Goal: Transaction & Acquisition: Purchase product/service

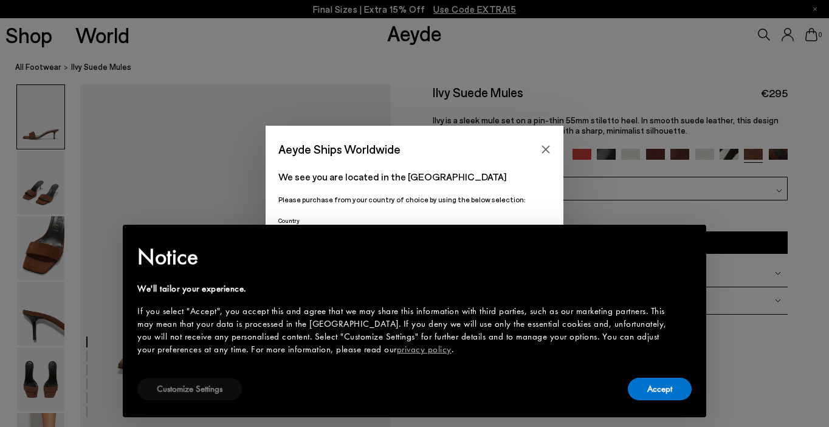
click at [198, 390] on button "Customize Settings" at bounding box center [189, 389] width 105 height 22
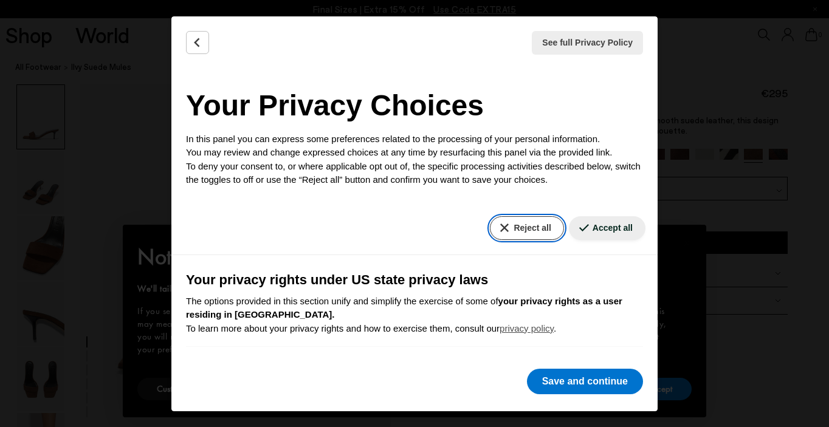
click at [512, 232] on button "Reject all" at bounding box center [527, 228] width 74 height 24
click at [520, 222] on button "Reject all" at bounding box center [527, 228] width 74 height 24
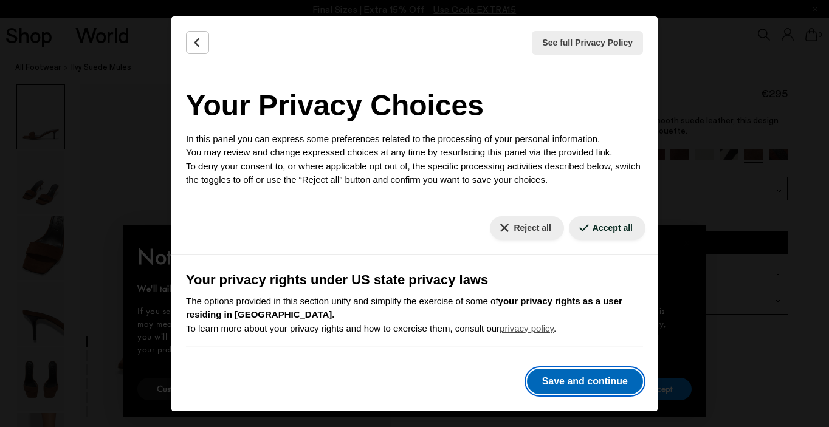
click at [568, 376] on button "Save and continue" at bounding box center [585, 382] width 116 height 26
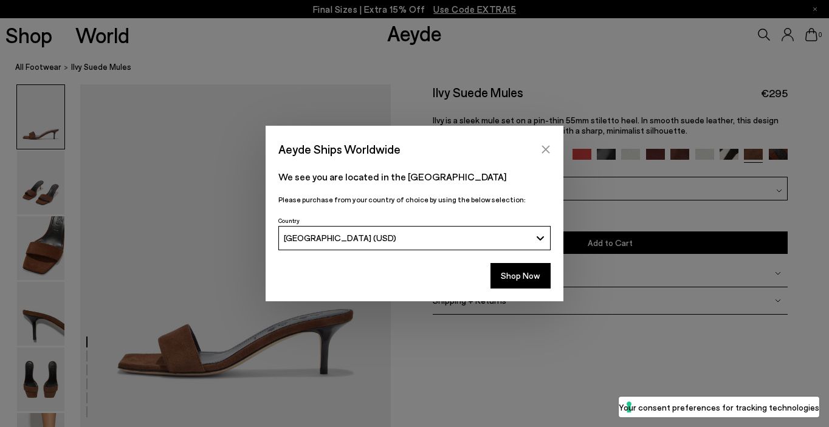
click at [548, 145] on icon "Close" at bounding box center [546, 150] width 10 height 10
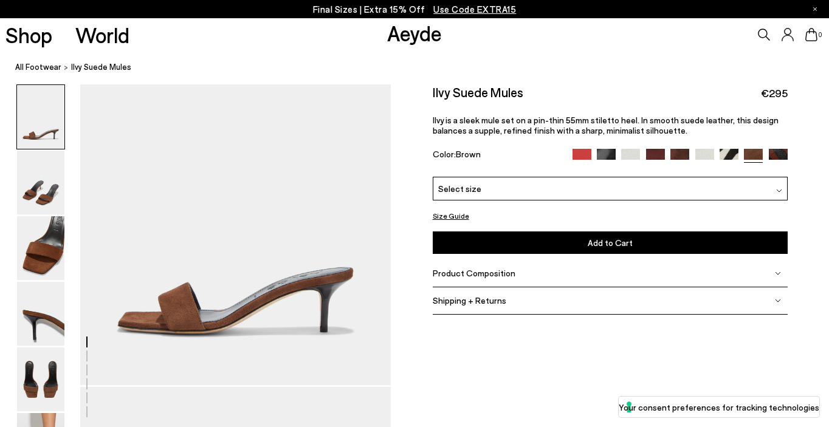
scroll to position [43, 0]
click at [653, 153] on img at bounding box center [655, 158] width 19 height 19
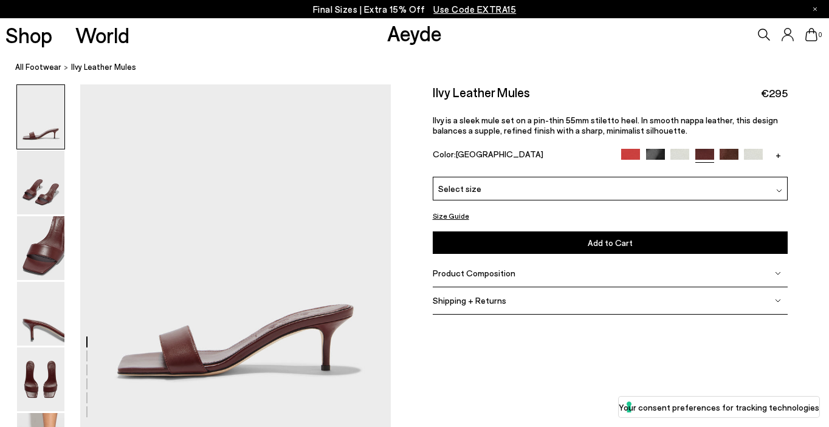
click at [726, 153] on img at bounding box center [729, 158] width 19 height 19
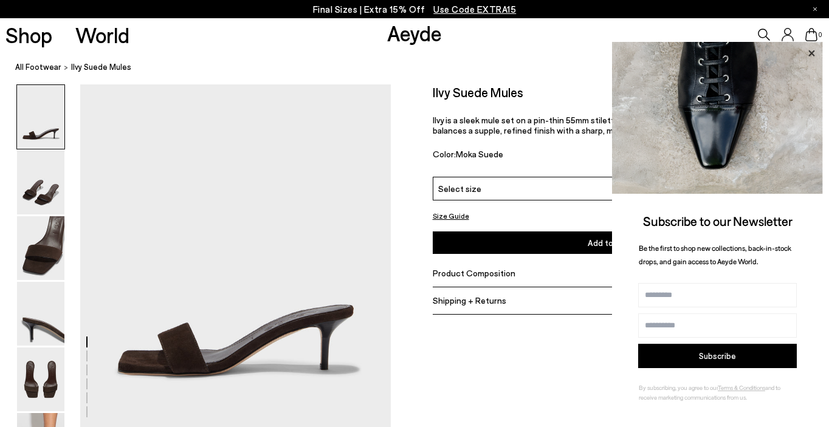
click at [815, 52] on icon at bounding box center [811, 54] width 16 height 16
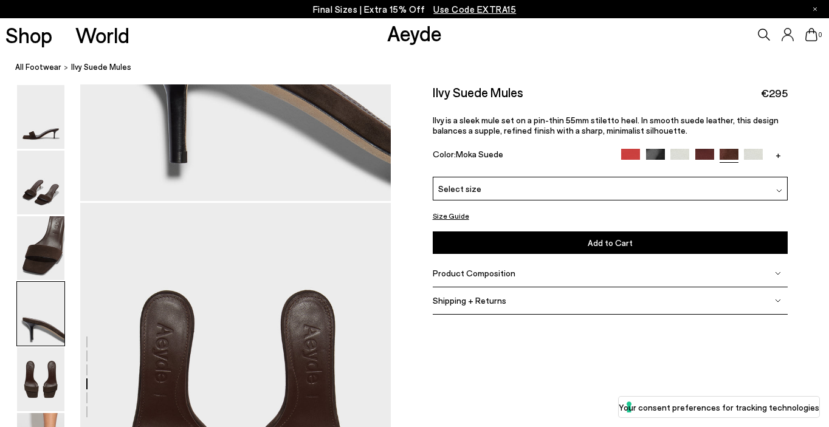
scroll to position [1468, 0]
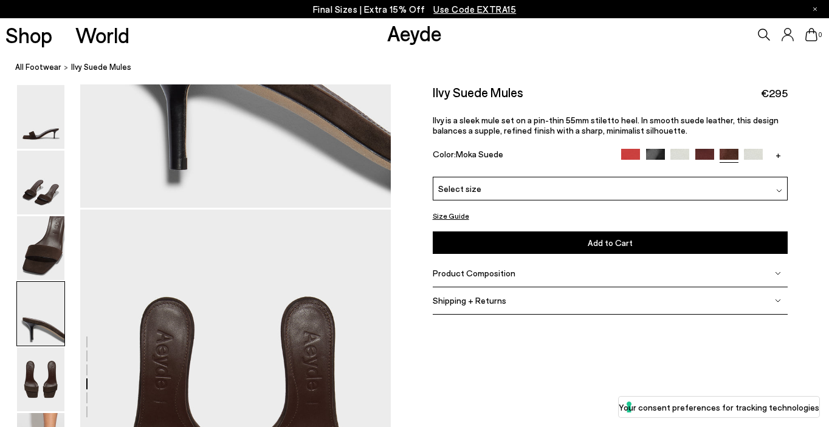
click at [779, 188] on img at bounding box center [779, 191] width 6 height 6
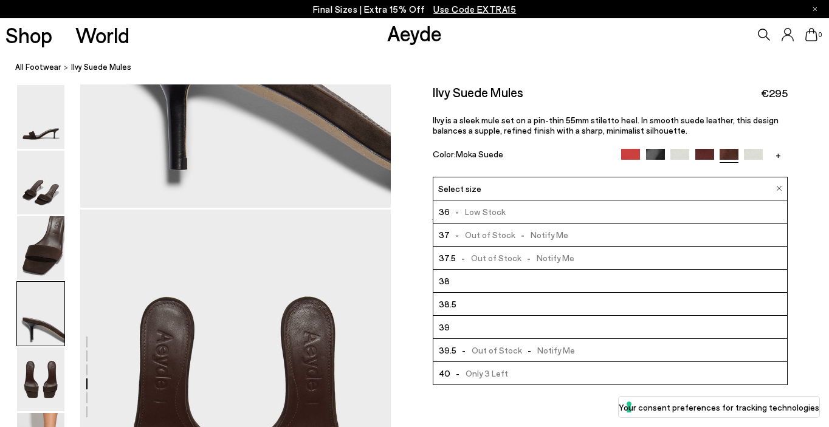
click at [677, 205] on li "36 - Low Stock" at bounding box center [610, 212] width 354 height 23
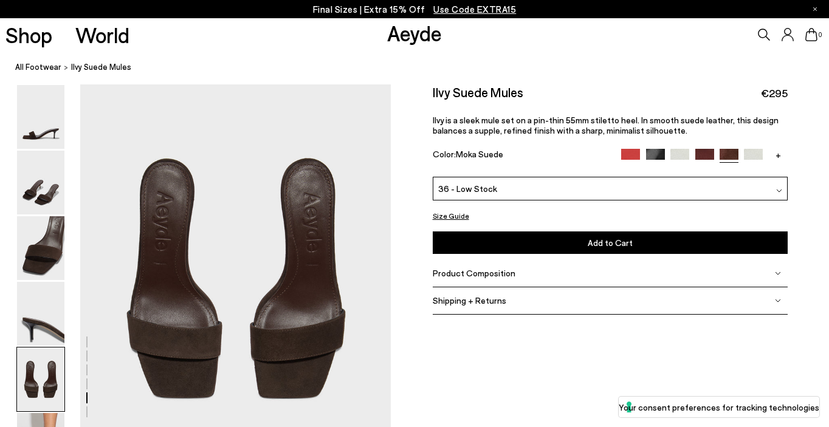
scroll to position [1609, 0]
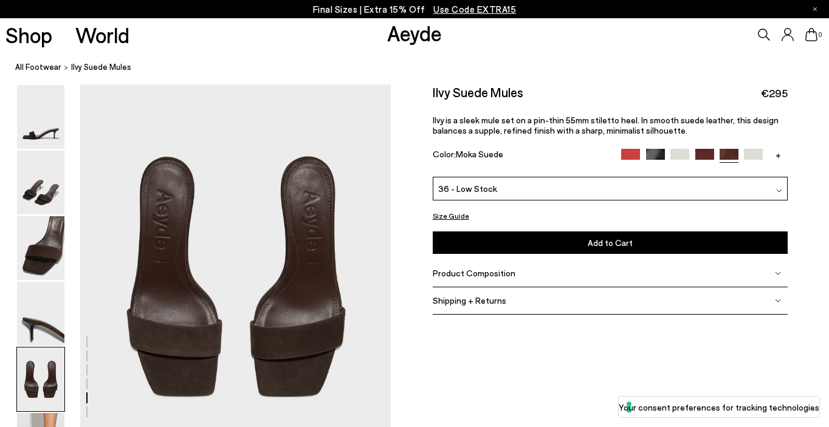
click at [492, 300] on span "Shipping + Returns" at bounding box center [470, 300] width 74 height 10
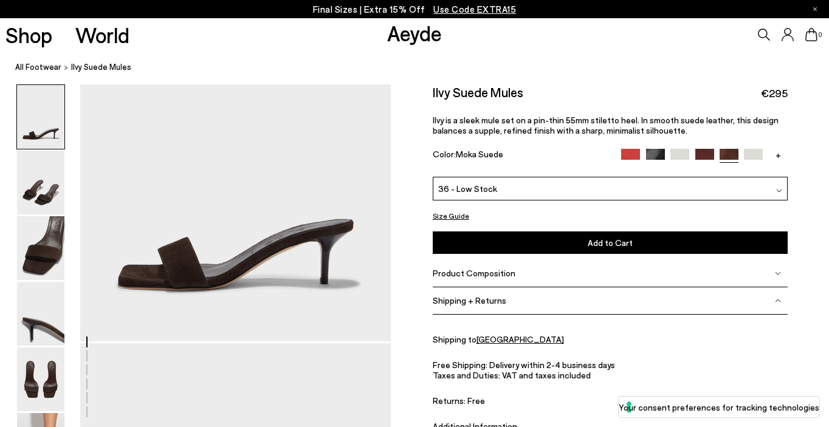
scroll to position [0, 0]
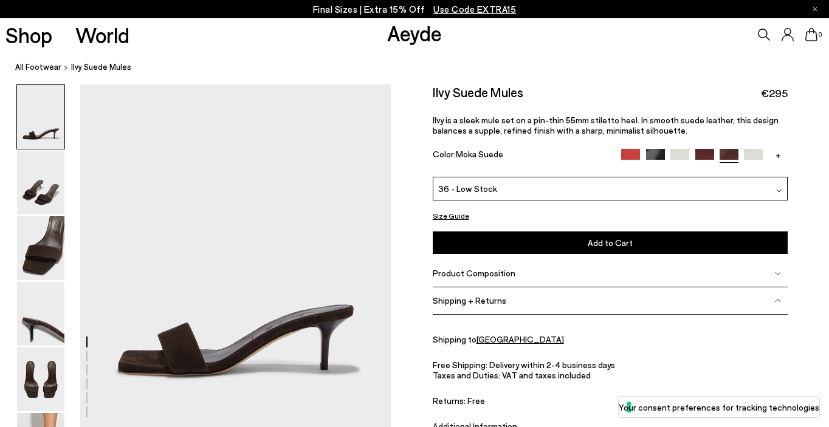
click at [492, 339] on u "Germany" at bounding box center [520, 339] width 88 height 10
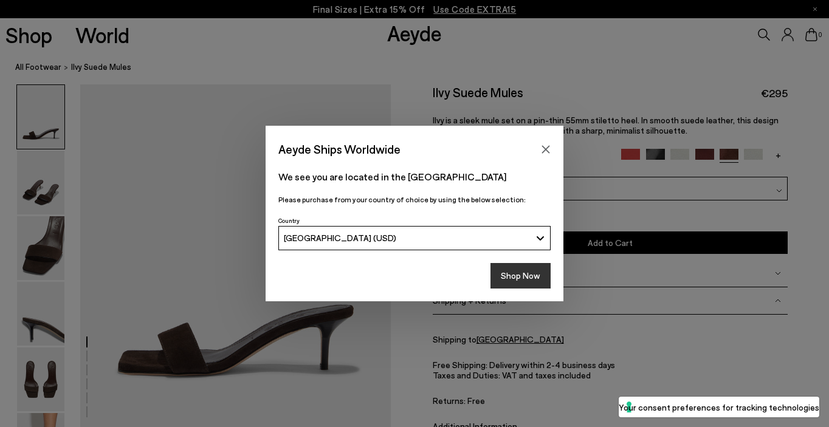
click at [511, 273] on button "Shop Now" at bounding box center [520, 276] width 60 height 26
